Goal: Task Accomplishment & Management: Use online tool/utility

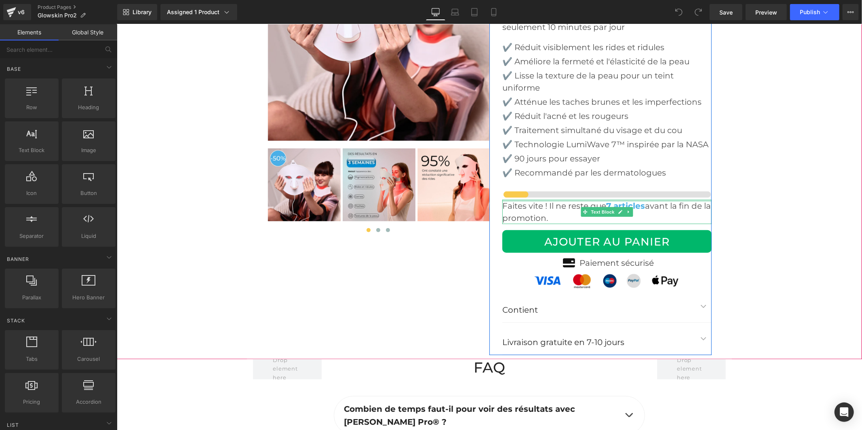
scroll to position [2964, 0]
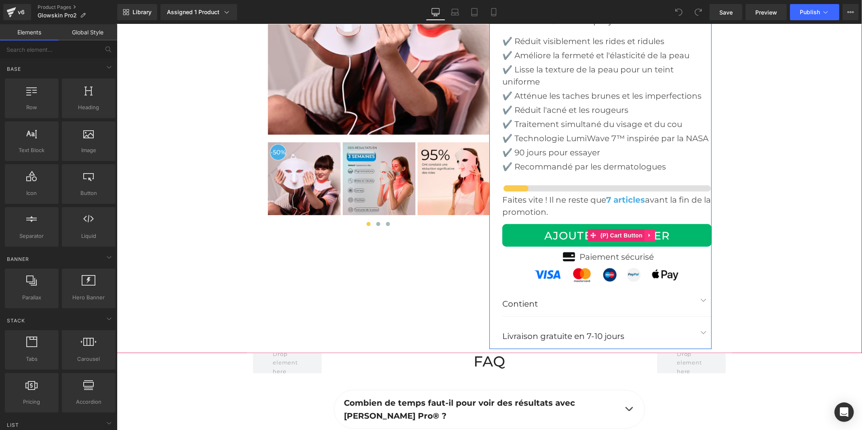
click at [647, 232] on icon at bounding box center [650, 235] width 6 height 6
click at [631, 232] on icon at bounding box center [634, 235] width 6 height 6
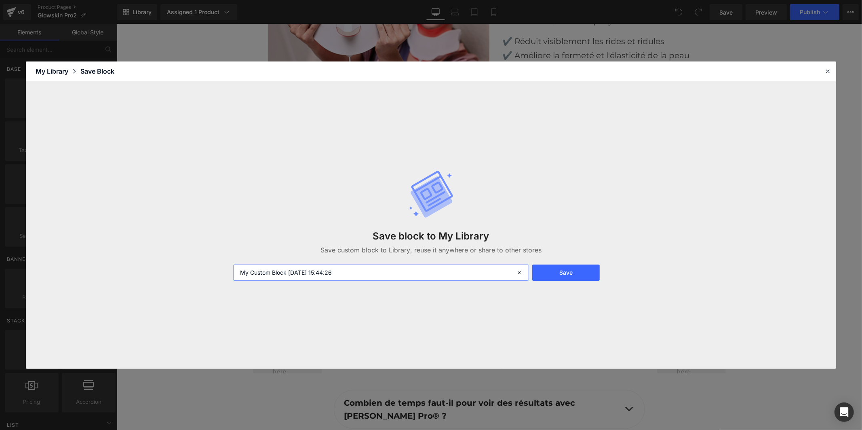
drag, startPoint x: 356, startPoint y: 272, endPoint x: 211, endPoint y: 269, distance: 145.2
click at [211, 269] on div "Save block to My Library Save custom block to Library, reuse it anywhere or sha…" at bounding box center [431, 225] width 810 height 287
type input "boutton"
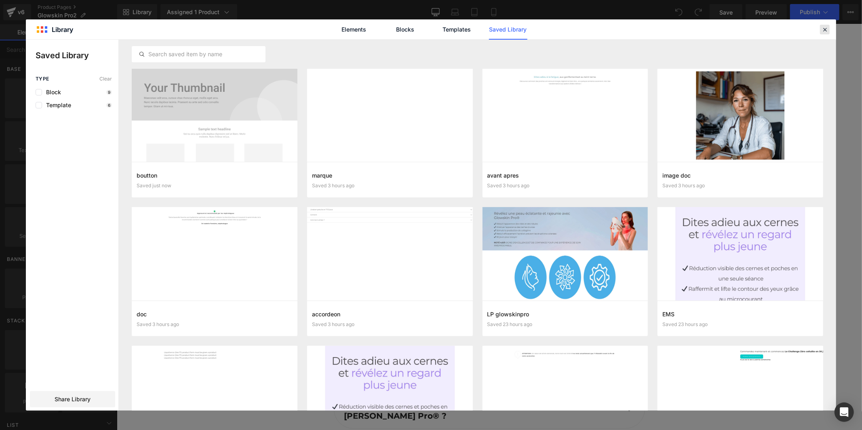
click at [821, 30] on div at bounding box center [825, 30] width 10 height 10
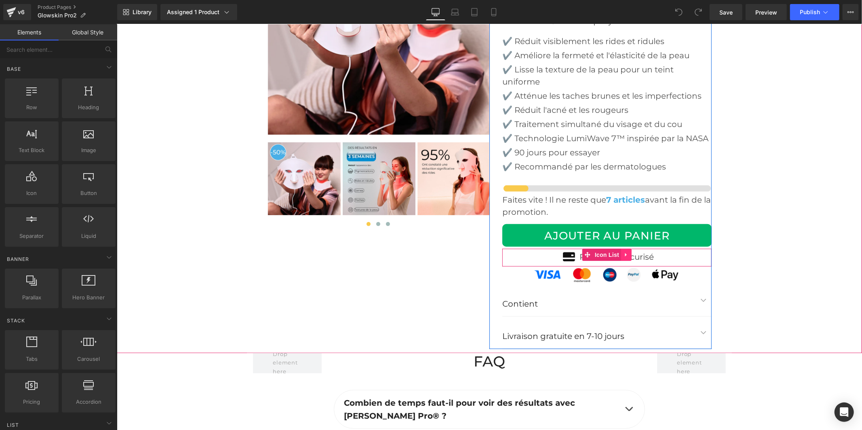
click at [624, 251] on icon at bounding box center [626, 254] width 6 height 6
click at [608, 251] on icon at bounding box center [611, 254] width 6 height 6
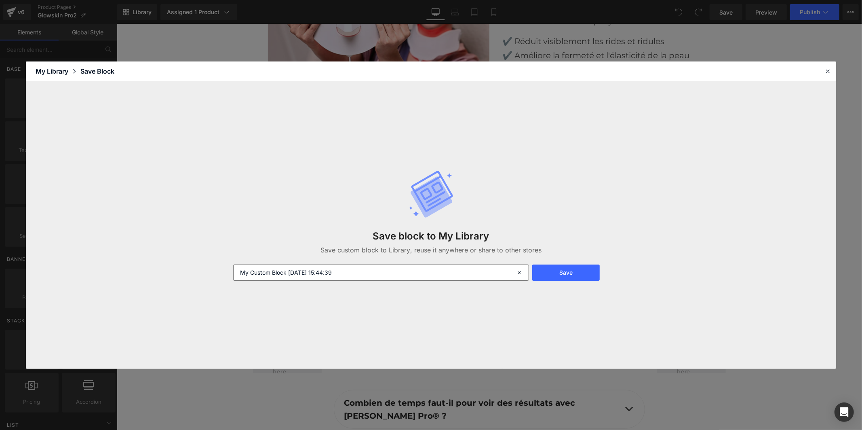
drag, startPoint x: 353, startPoint y: 268, endPoint x: 236, endPoint y: 268, distance: 116.8
click at [236, 268] on input "My Custom Block 2025-08-19 15:44:39" at bounding box center [381, 272] width 296 height 16
type input "paiement"
click at [572, 277] on button "Save" at bounding box center [566, 272] width 68 height 16
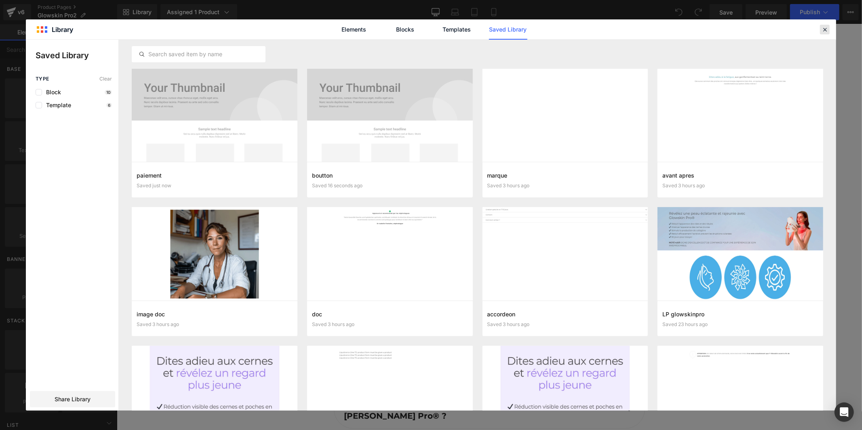
click at [825, 30] on icon at bounding box center [824, 29] width 7 height 7
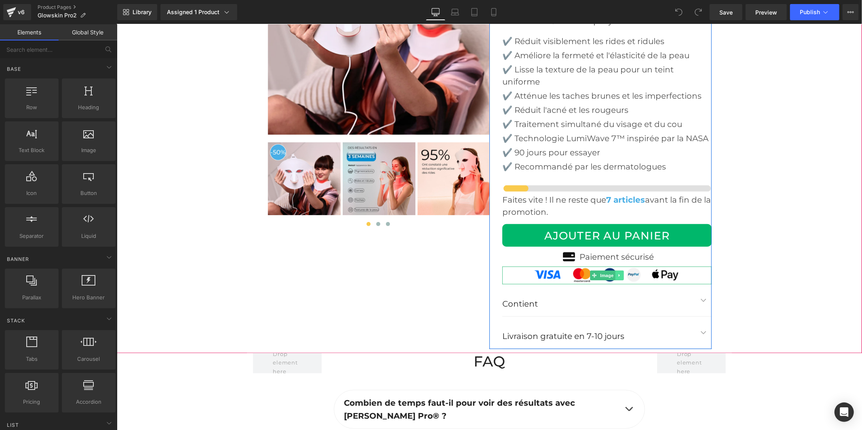
click at [617, 272] on icon at bounding box center [619, 274] width 4 height 5
click at [604, 272] on icon at bounding box center [606, 274] width 4 height 5
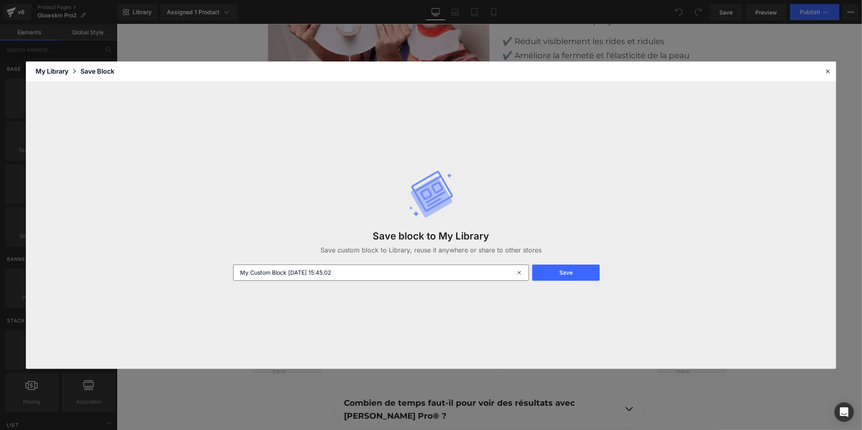
drag, startPoint x: 380, startPoint y: 264, endPoint x: 361, endPoint y: 268, distance: 18.9
click at [361, 268] on input "My Custom Block 2025-08-19 15:45:02" at bounding box center [381, 272] width 296 height 16
drag, startPoint x: 332, startPoint y: 268, endPoint x: 198, endPoint y: 269, distance: 133.8
click at [198, 272] on div "Save block to My Library Save custom block to Library, reuse it anywhere or sha…" at bounding box center [431, 225] width 810 height 287
type input "visa"
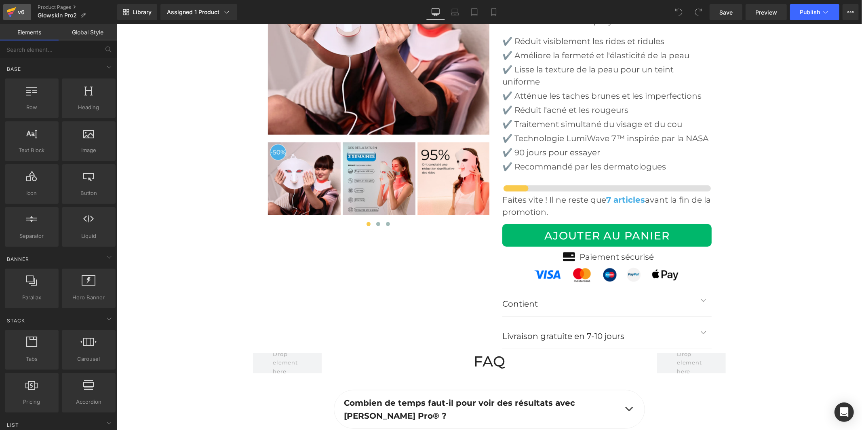
click at [19, 17] on link "v6" at bounding box center [17, 12] width 28 height 16
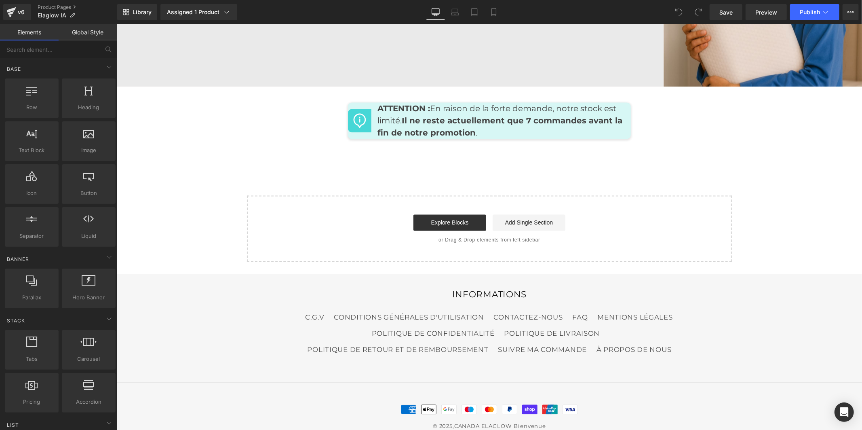
scroll to position [3888, 0]
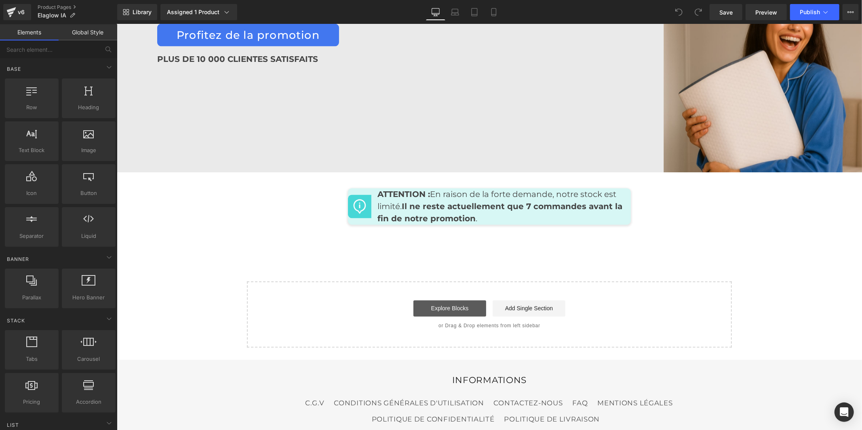
click at [449, 300] on link "Explore Blocks" at bounding box center [449, 308] width 73 height 16
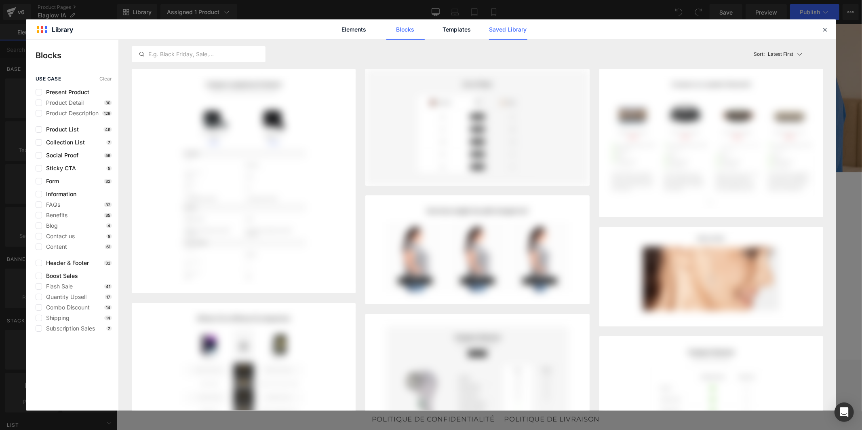
click at [507, 31] on link "Saved Library" at bounding box center [508, 29] width 38 height 20
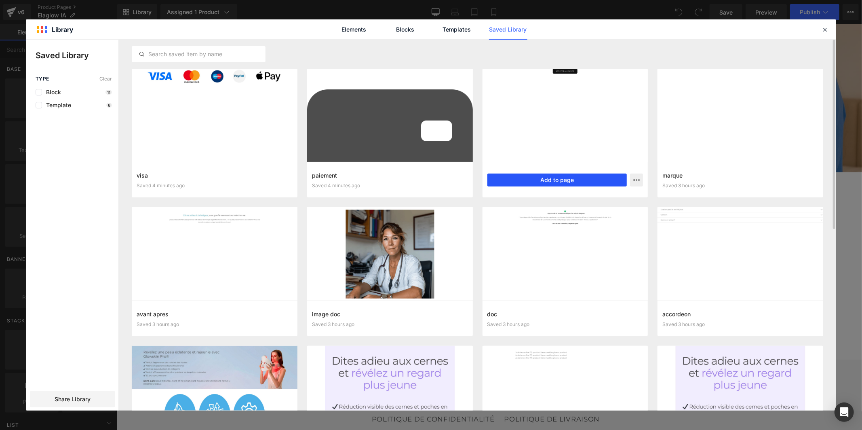
click at [506, 178] on button "Add to page" at bounding box center [558, 179] width 140 height 13
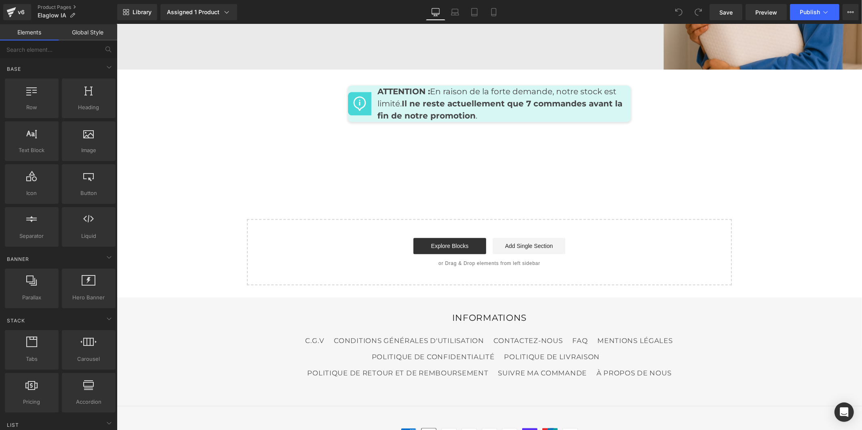
scroll to position [4014, 0]
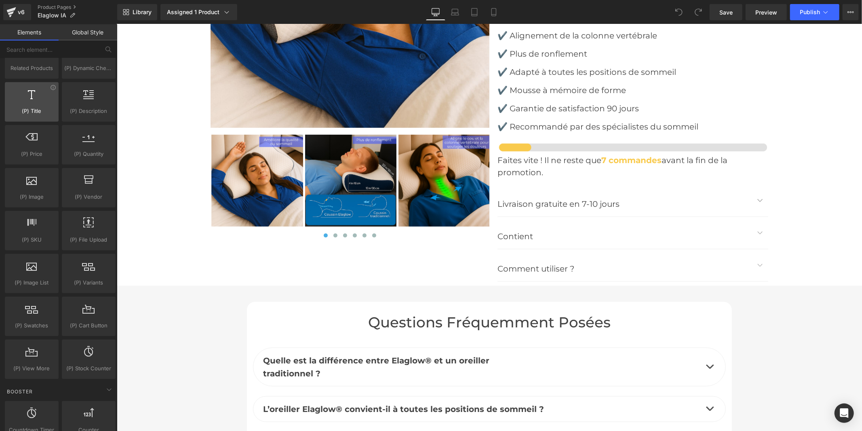
scroll to position [853, 0]
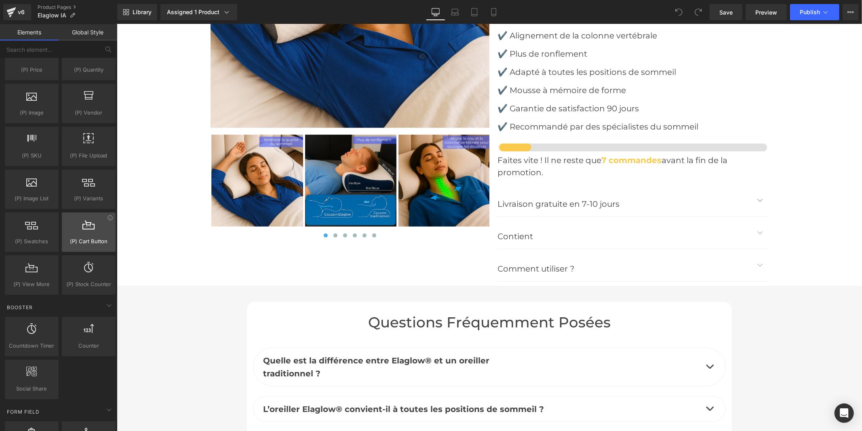
click at [78, 245] on span "(P) Cart Button" at bounding box center [88, 241] width 49 height 8
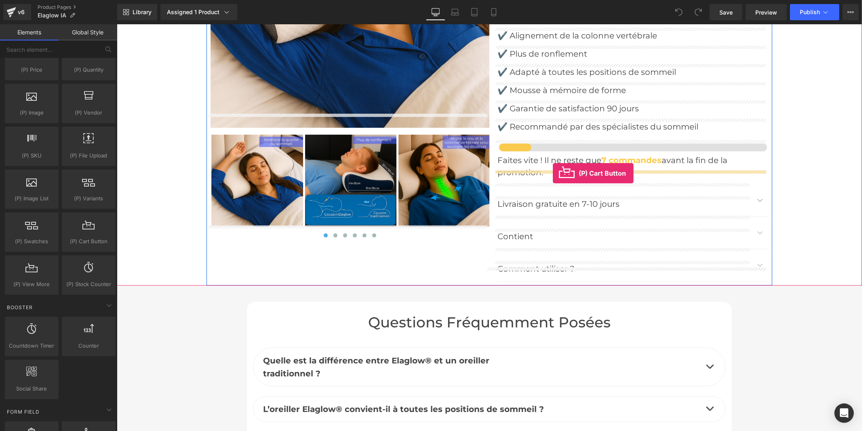
drag, startPoint x: 210, startPoint y: 264, endPoint x: 561, endPoint y: 173, distance: 362.1
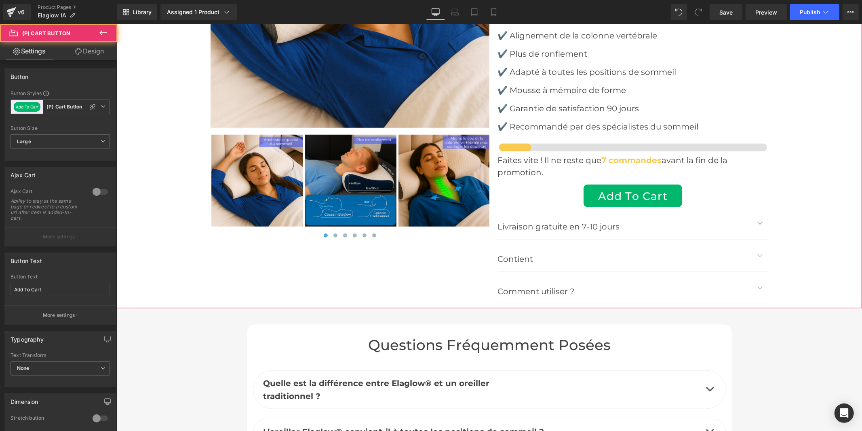
scroll to position [3147, 0]
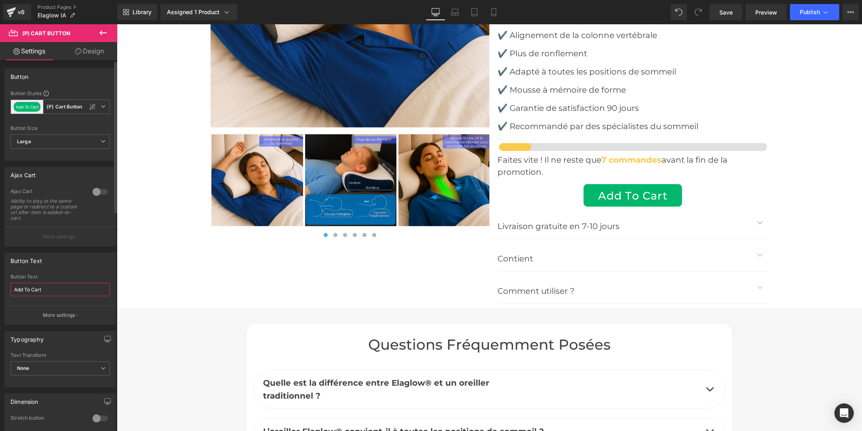
drag, startPoint x: 49, startPoint y: 289, endPoint x: 8, endPoint y: 287, distance: 40.9
click at [8, 287] on div "Add To Cart Button Text Add To Cart More settings" at bounding box center [60, 299] width 111 height 51
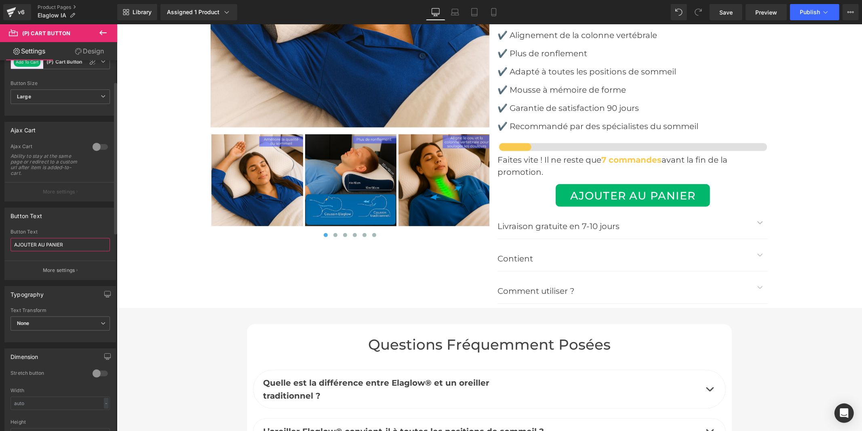
scroll to position [90, 0]
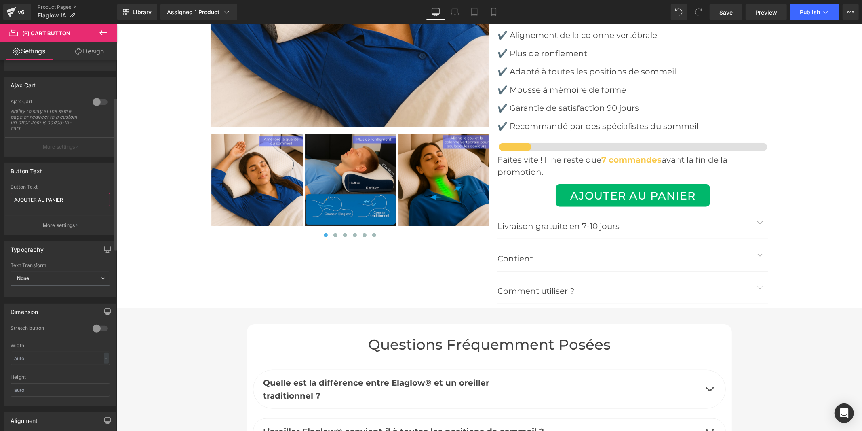
type input "AJOUTER AU PANIER"
click at [98, 326] on div at bounding box center [100, 328] width 19 height 13
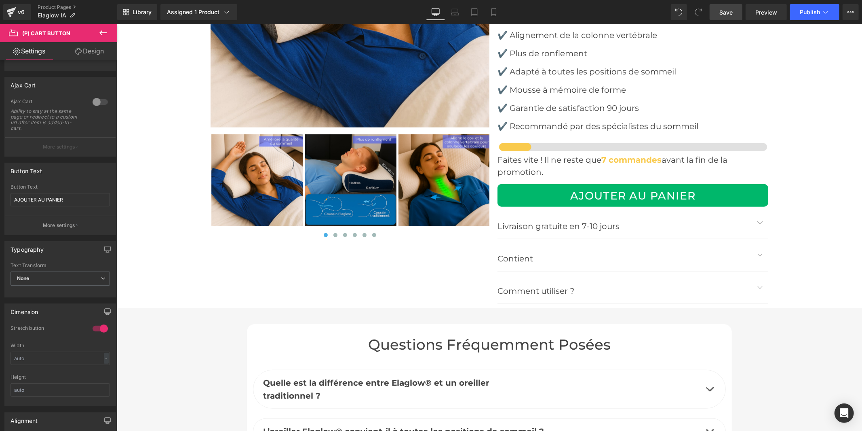
click at [726, 11] on span "Save" at bounding box center [726, 12] width 13 height 8
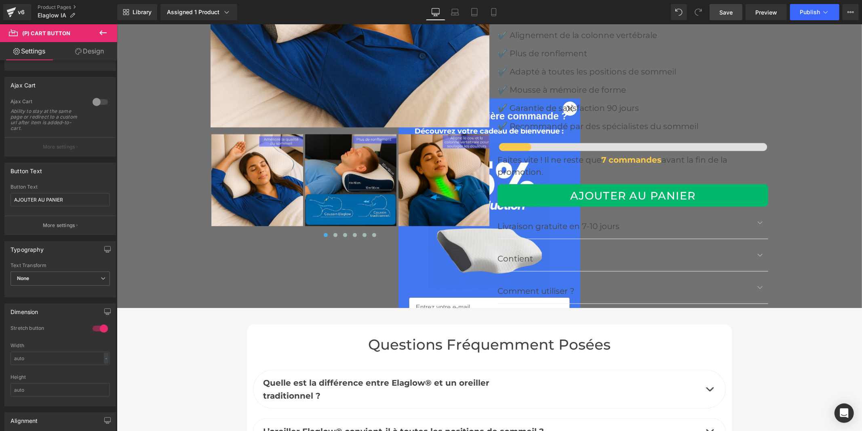
click at [107, 34] on icon at bounding box center [103, 33] width 10 height 10
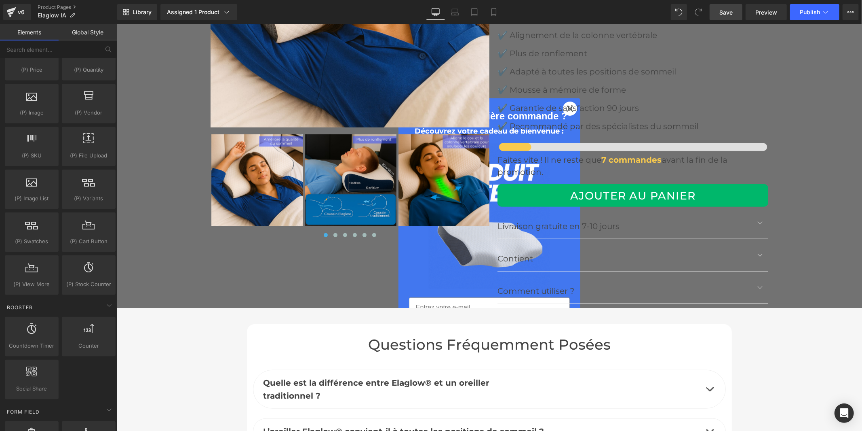
click at [81, 35] on link "Global Style" at bounding box center [88, 32] width 59 height 16
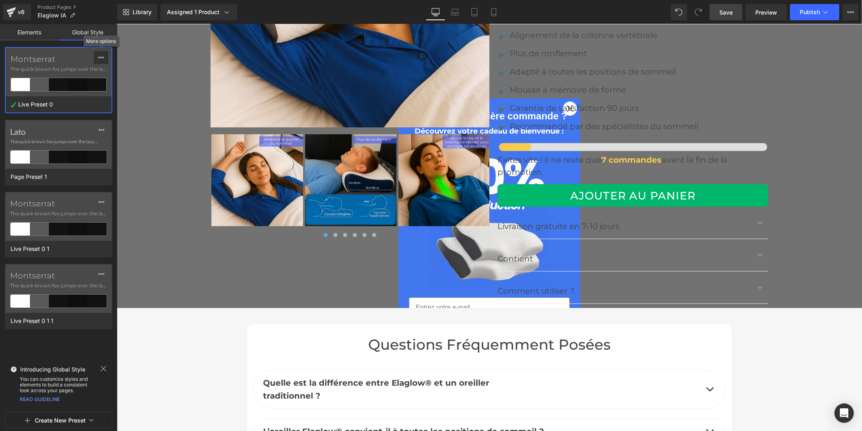
click at [100, 55] on icon at bounding box center [101, 57] width 6 height 6
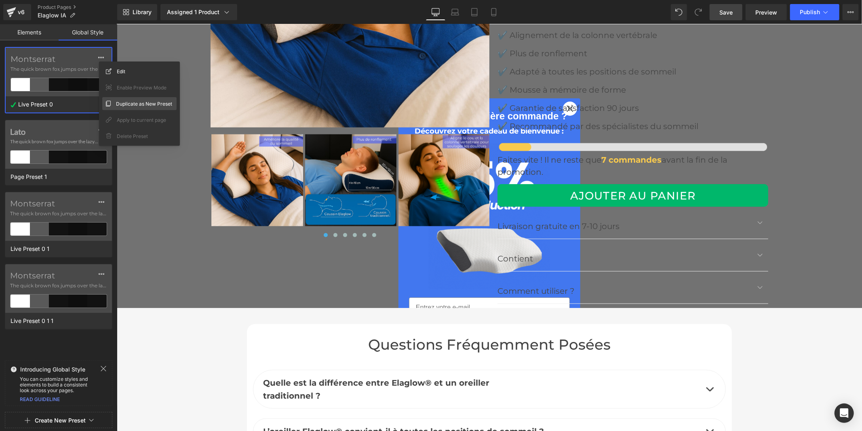
click at [127, 102] on span "Duplicate as New Preset" at bounding box center [144, 103] width 56 height 8
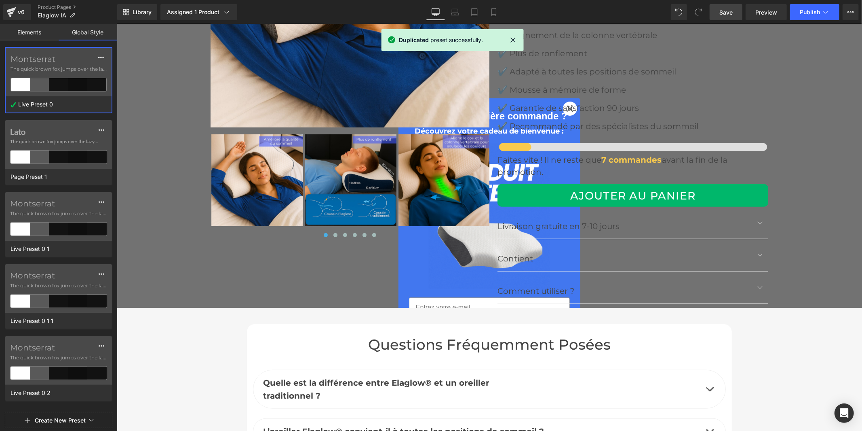
click at [42, 347] on label "Montserrat" at bounding box center [58, 347] width 97 height 10
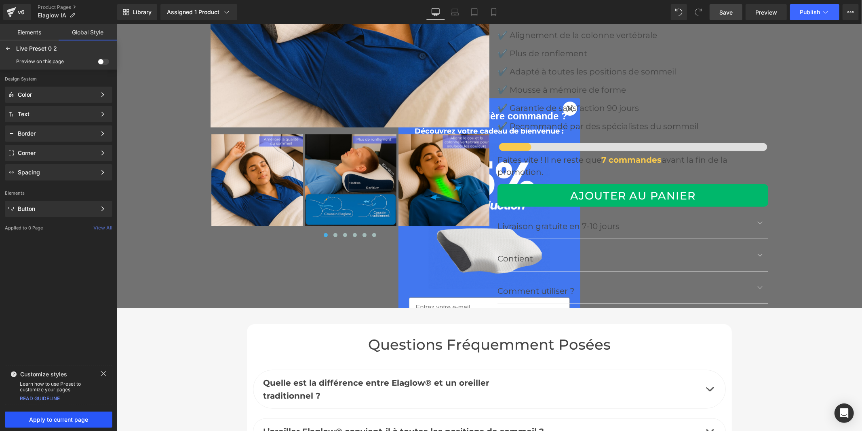
click at [68, 417] on span "Apply to current page" at bounding box center [59, 419] width 98 height 6
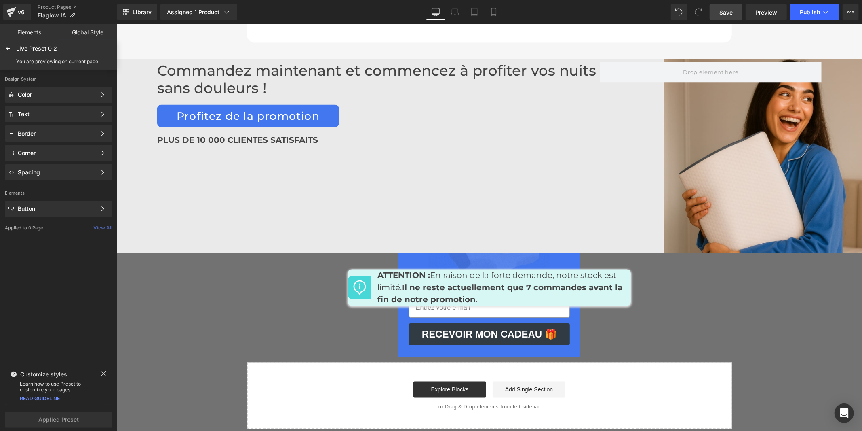
scroll to position [3865, 0]
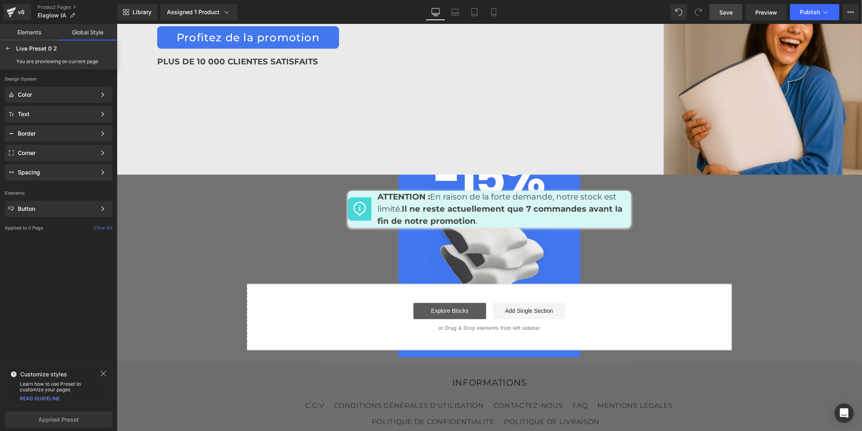
click at [465, 302] on link "Explore Blocks" at bounding box center [449, 310] width 73 height 16
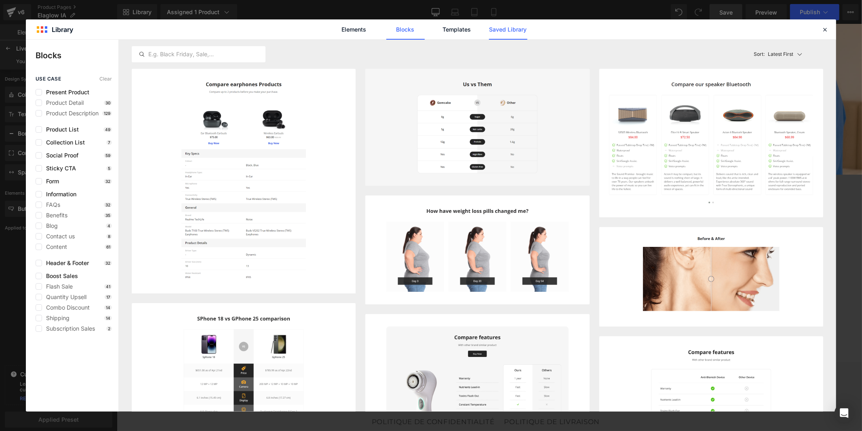
click at [494, 31] on link "Saved Library" at bounding box center [508, 29] width 38 height 20
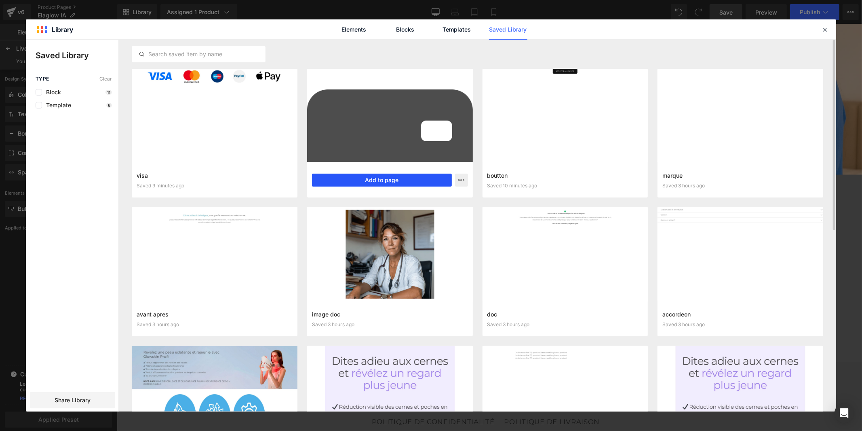
click at [387, 183] on button "Add to page" at bounding box center [382, 179] width 140 height 13
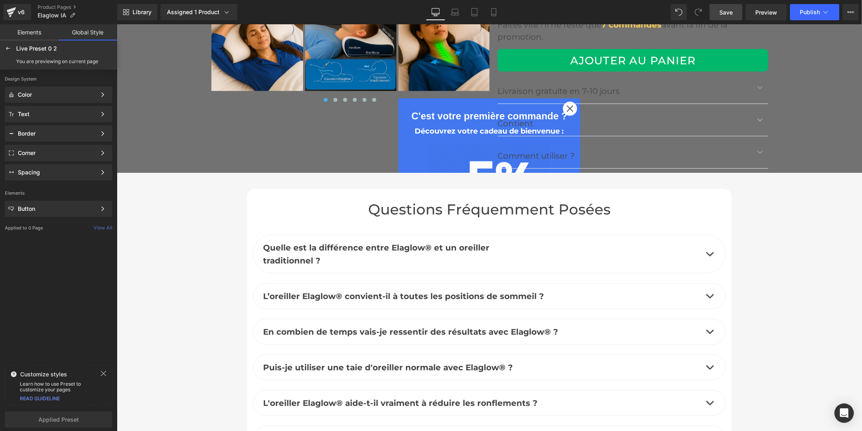
scroll to position [3155, 0]
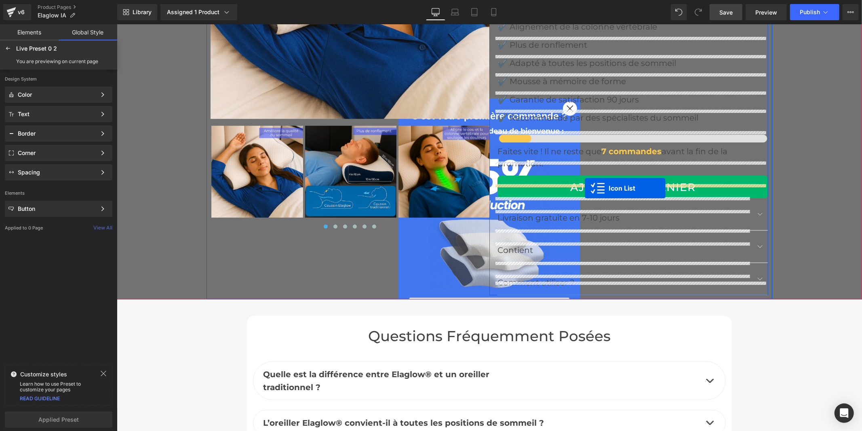
drag, startPoint x: 465, startPoint y: 128, endPoint x: 585, endPoint y: 188, distance: 133.6
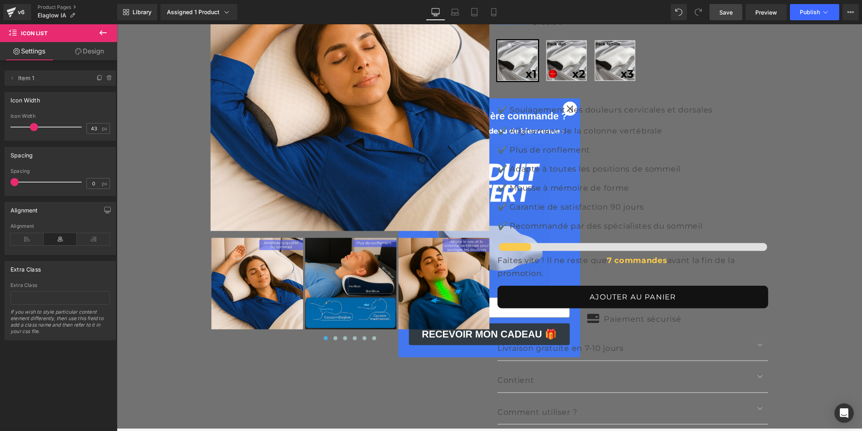
drag, startPoint x: 722, startPoint y: 11, endPoint x: 733, endPoint y: 51, distance: 42.0
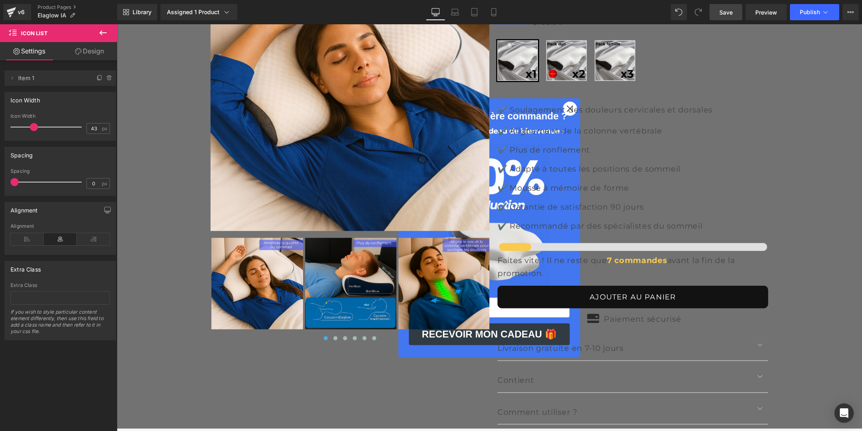
click at [722, 11] on span "Save" at bounding box center [726, 12] width 13 height 8
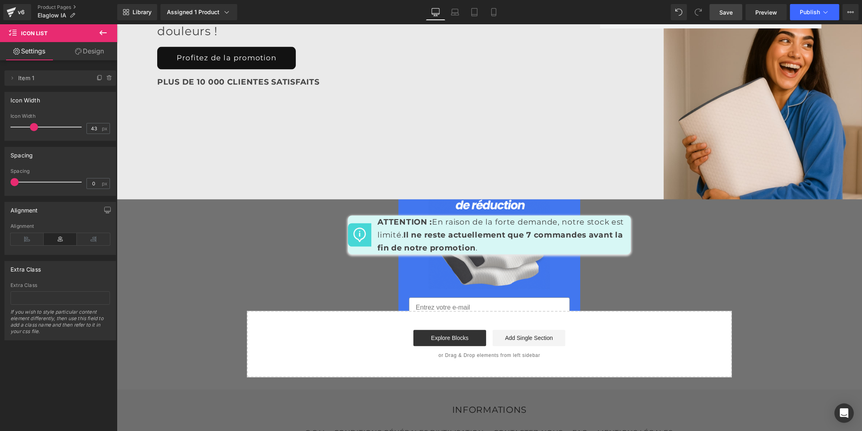
scroll to position [3973, 0]
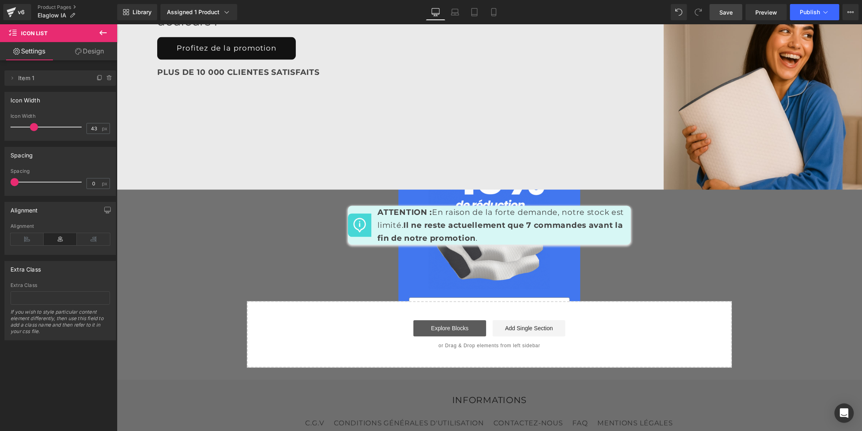
click at [460, 319] on link "Explore Blocks" at bounding box center [449, 327] width 73 height 16
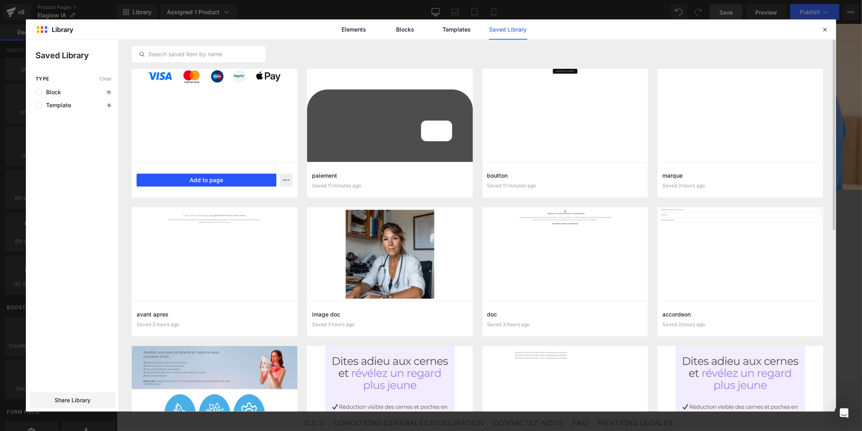
click at [189, 178] on button "Add to page" at bounding box center [207, 179] width 140 height 13
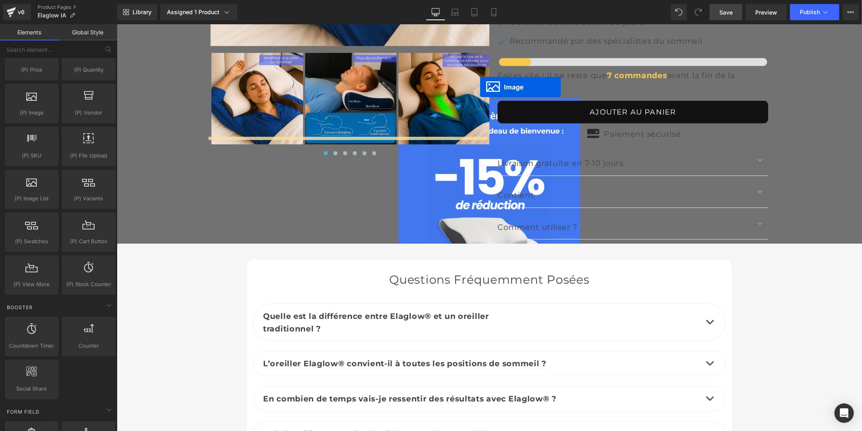
scroll to position [3230, 0]
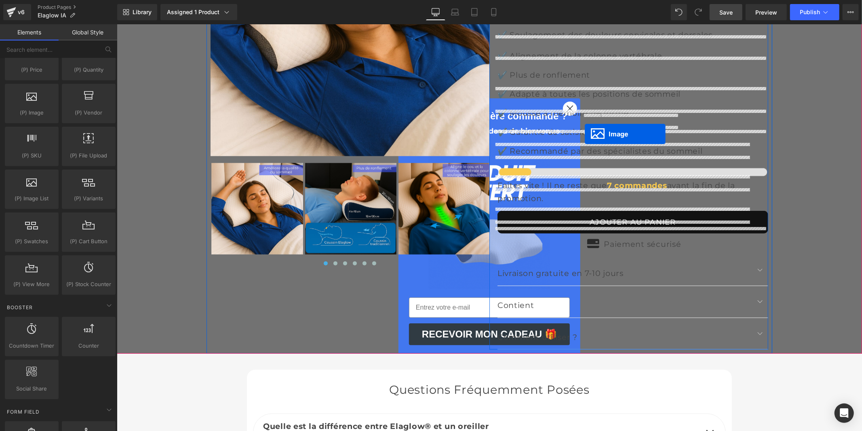
drag, startPoint x: 471, startPoint y: 124, endPoint x: 585, endPoint y: 133, distance: 114.0
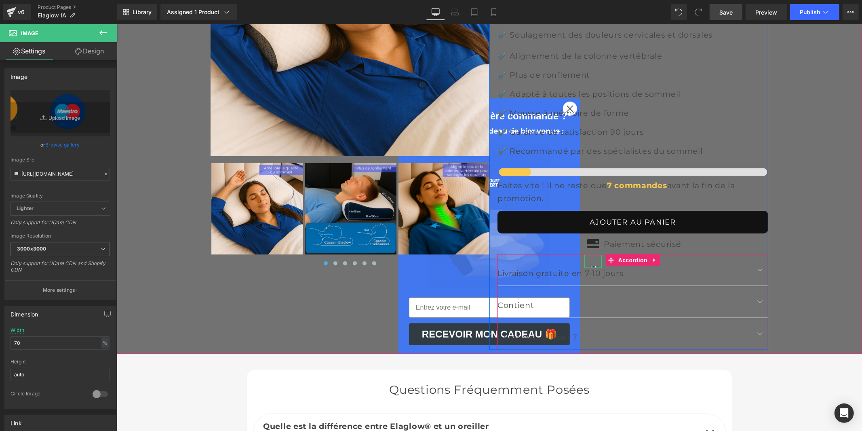
click at [589, 253] on div "Livraison gratuite en 7-10 jours Text Block" at bounding box center [632, 269] width 271 height 32
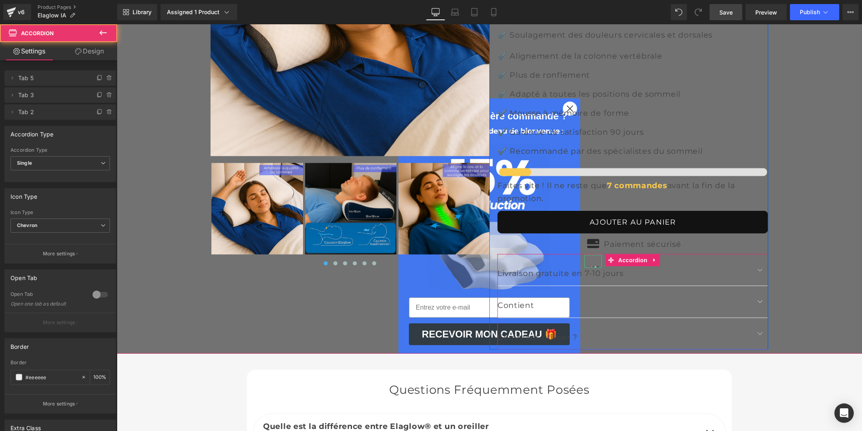
click at [589, 253] on div "Livraison gratuite en 7-10 jours Text Block" at bounding box center [632, 269] width 271 height 32
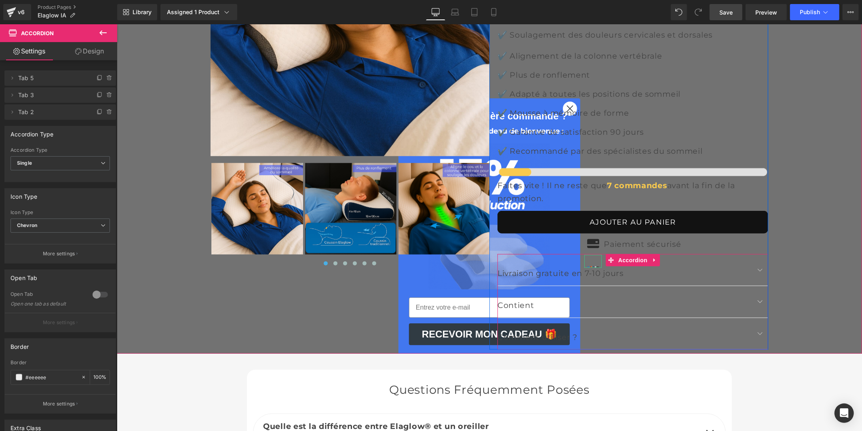
click at [669, 253] on div "Livraison gratuite en 7-10 jours Text Block" at bounding box center [632, 269] width 271 height 32
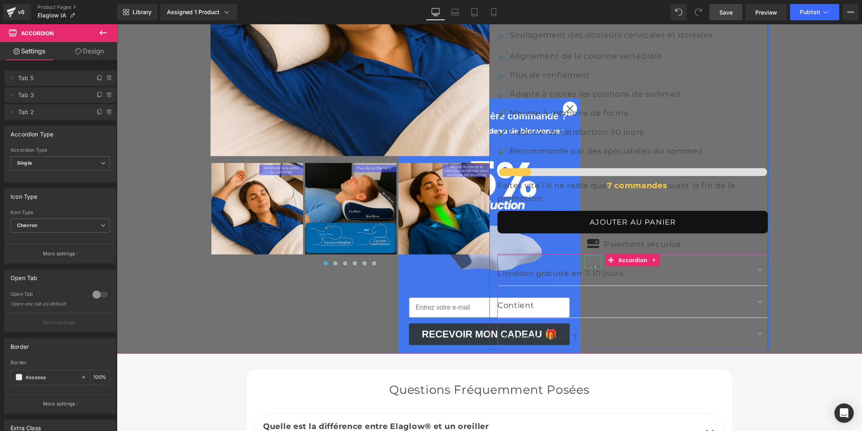
click at [777, 127] on div "Sale Off (P) Image" at bounding box center [488, 104] width 745 height 497
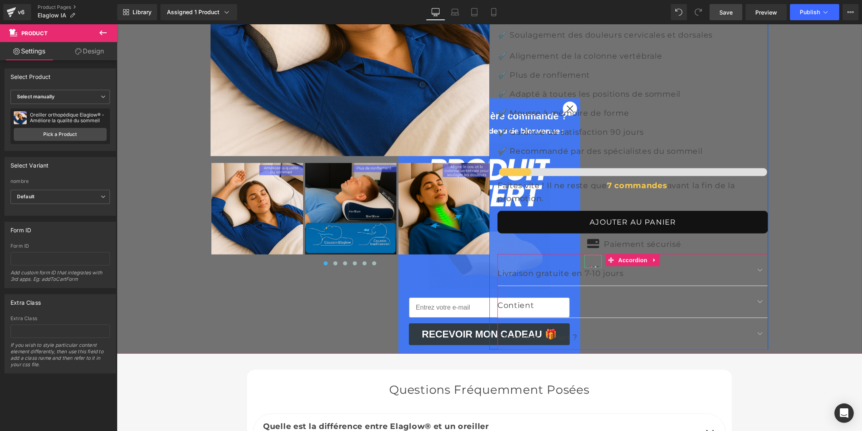
click at [589, 253] on div "Livraison gratuite en 7-10 jours Text Block" at bounding box center [632, 269] width 271 height 32
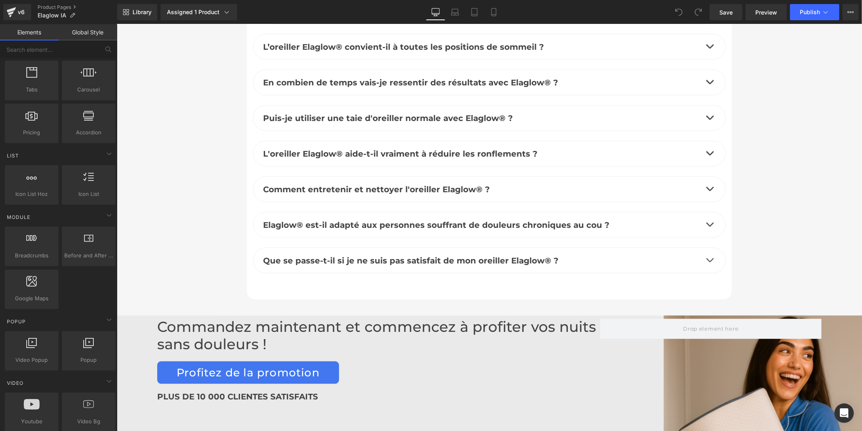
scroll to position [3862, 0]
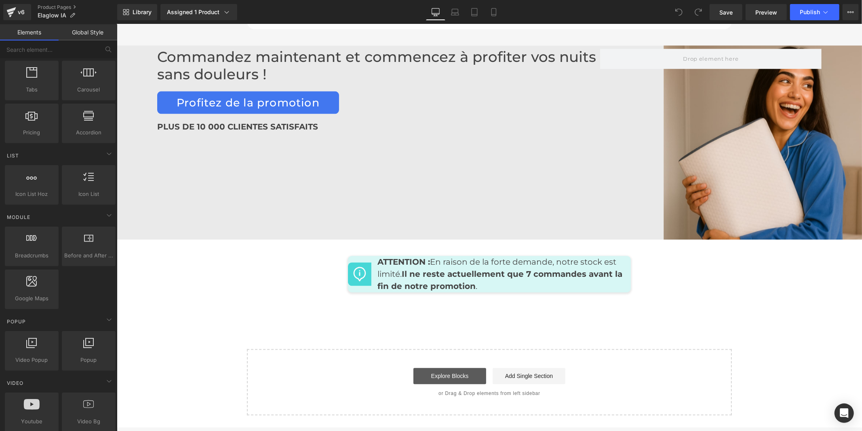
click at [451, 367] on link "Explore Blocks" at bounding box center [449, 375] width 73 height 16
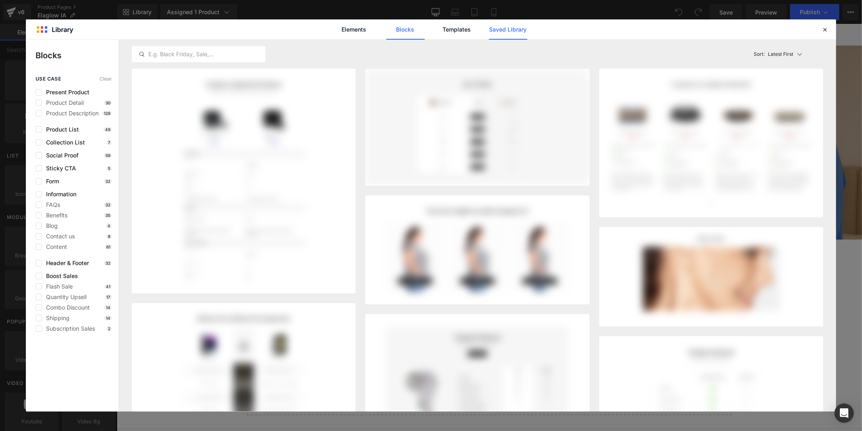
click at [504, 29] on link "Saved Library" at bounding box center [508, 29] width 38 height 20
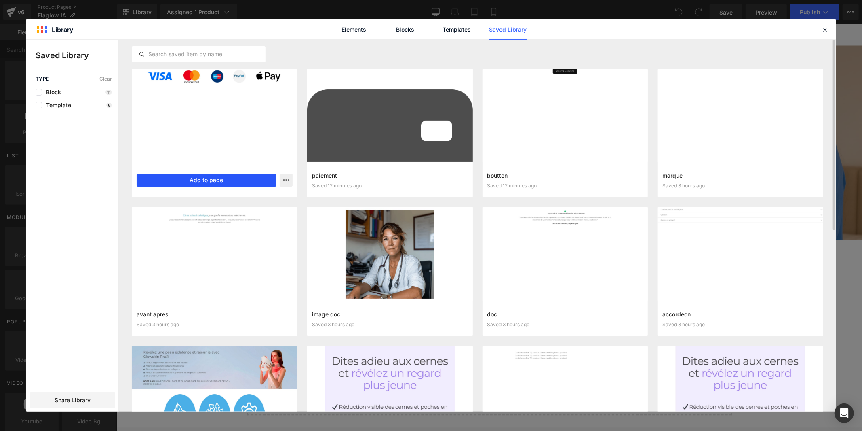
click at [215, 182] on button "Add to page" at bounding box center [207, 179] width 140 height 13
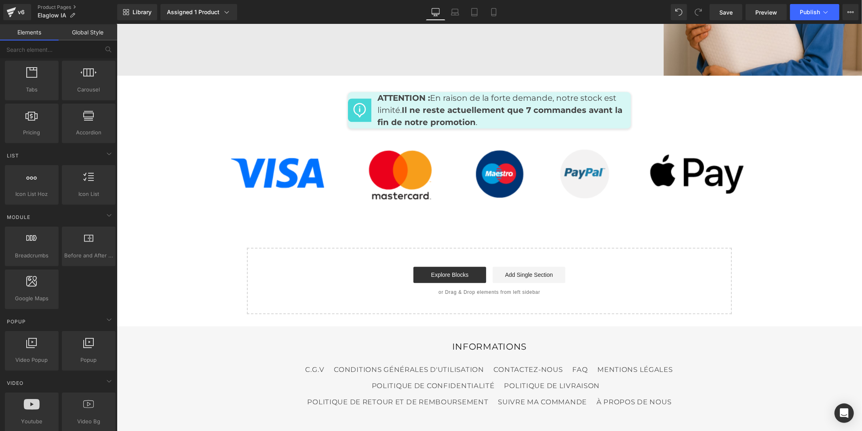
scroll to position [4011, 0]
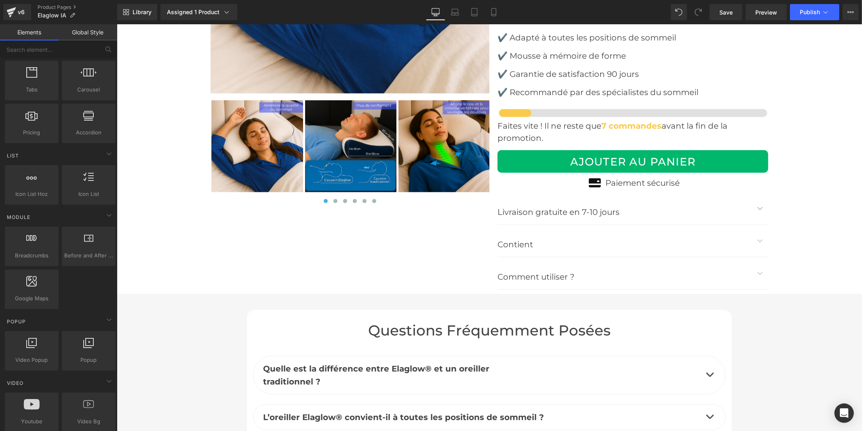
scroll to position [3157, 0]
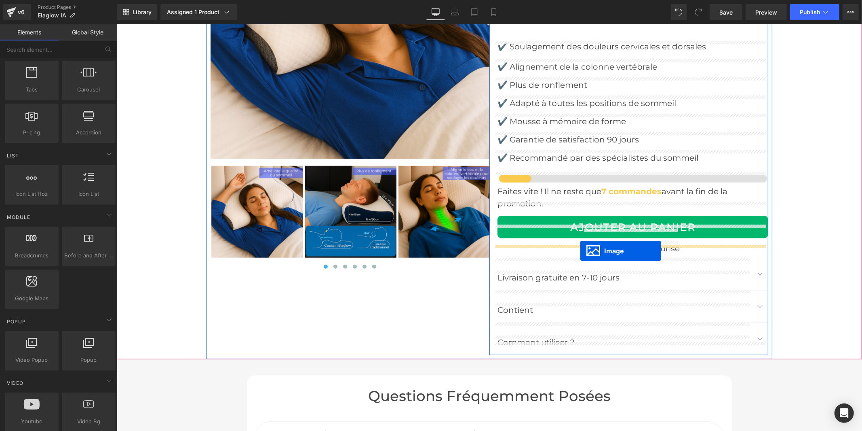
drag, startPoint x: 475, startPoint y: 176, endPoint x: 580, endPoint y: 250, distance: 128.9
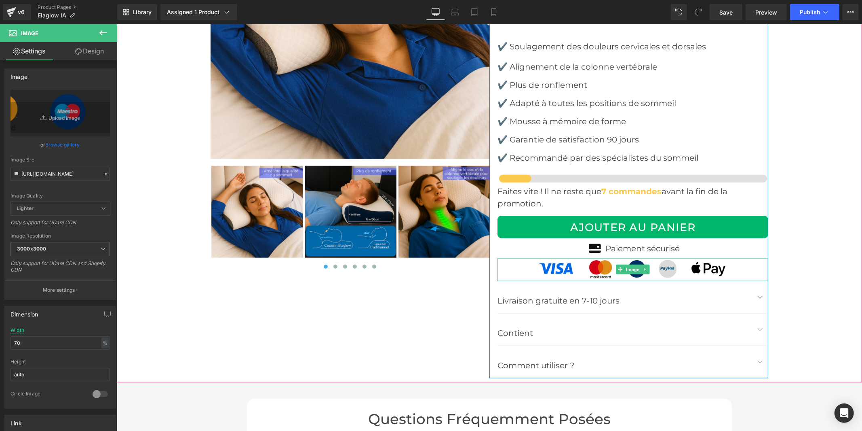
click at [582, 257] on img at bounding box center [633, 268] width 190 height 23
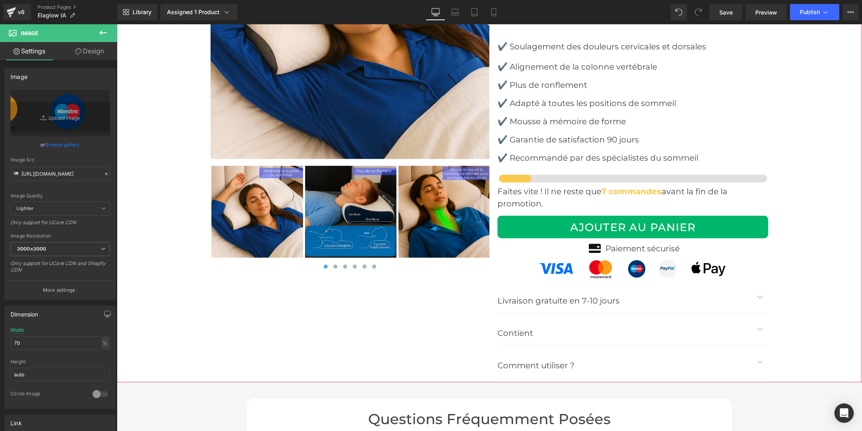
click at [782, 250] on div "Sale Off (P) Image" at bounding box center [488, 120] width 745 height 522
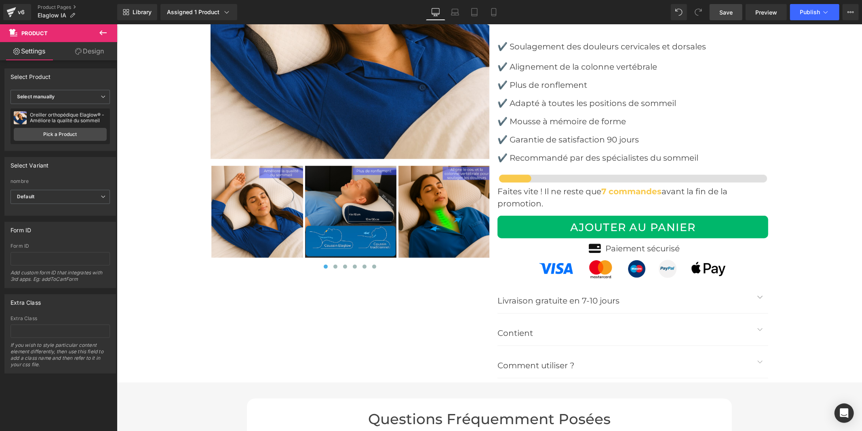
click at [724, 14] on span "Save" at bounding box center [726, 12] width 13 height 8
click at [816, 7] on button "Publish" at bounding box center [814, 12] width 49 height 16
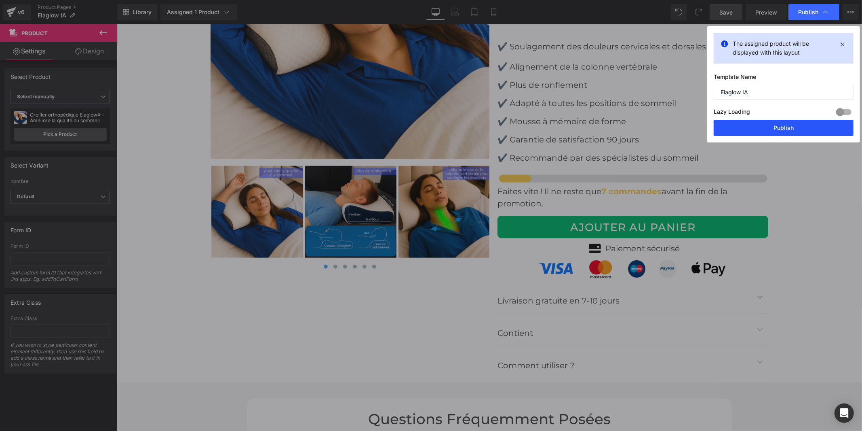
click at [745, 125] on button "Publish" at bounding box center [784, 128] width 140 height 16
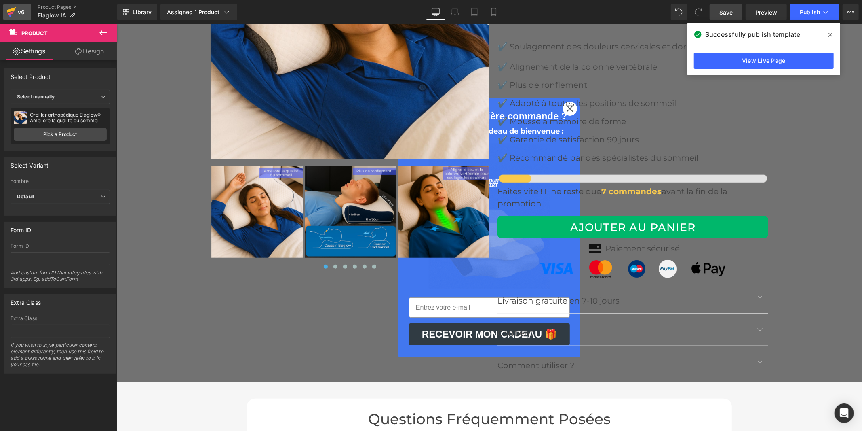
click at [10, 15] on icon at bounding box center [10, 16] width 2 height 2
